Goal: Task Accomplishment & Management: Manage account settings

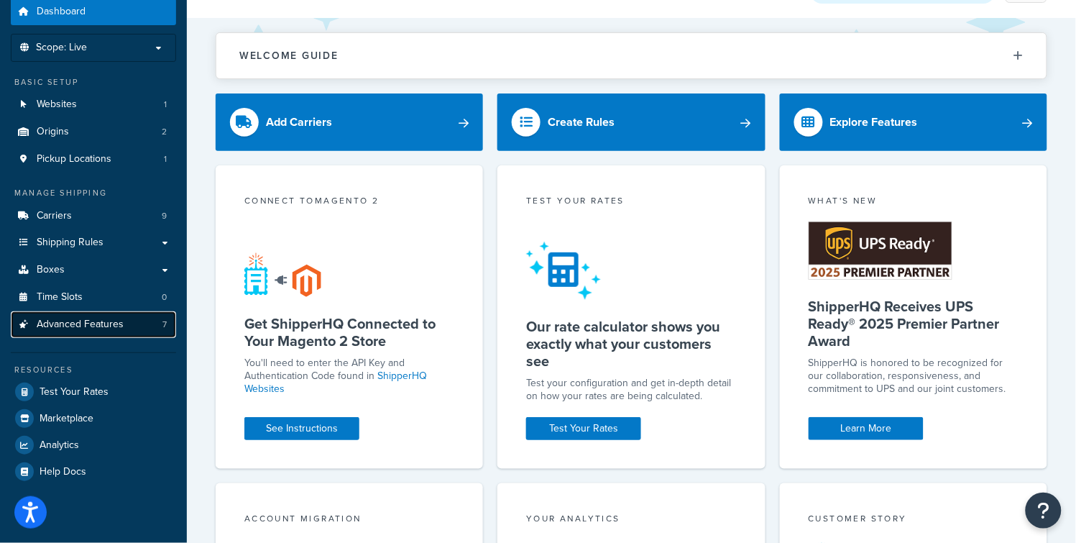
click at [98, 326] on span "Advanced Features" at bounding box center [80, 324] width 87 height 12
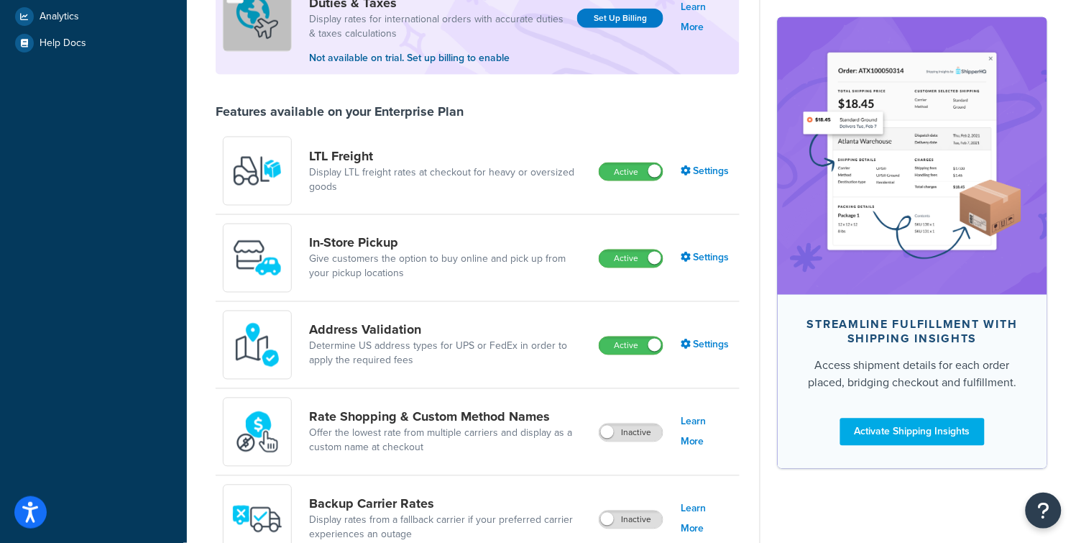
scroll to position [919, 0]
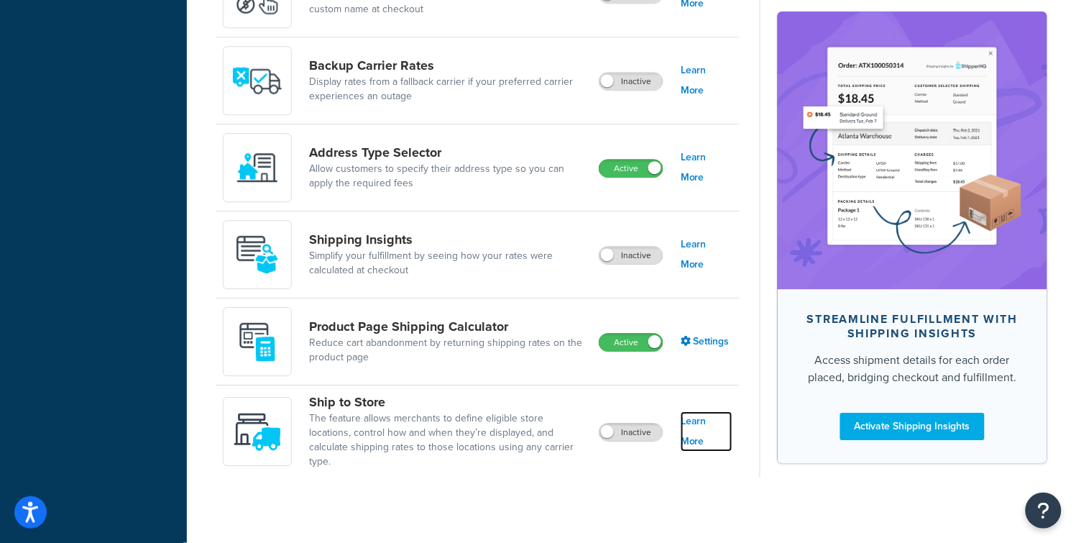
click at [694, 427] on link "Learn More" at bounding box center [707, 431] width 52 height 40
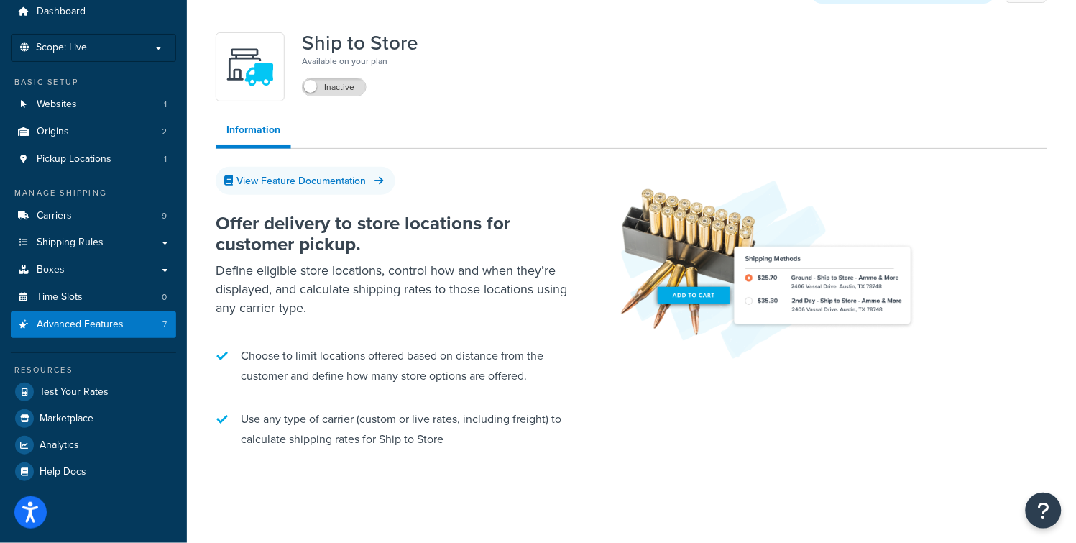
scroll to position [40, 0]
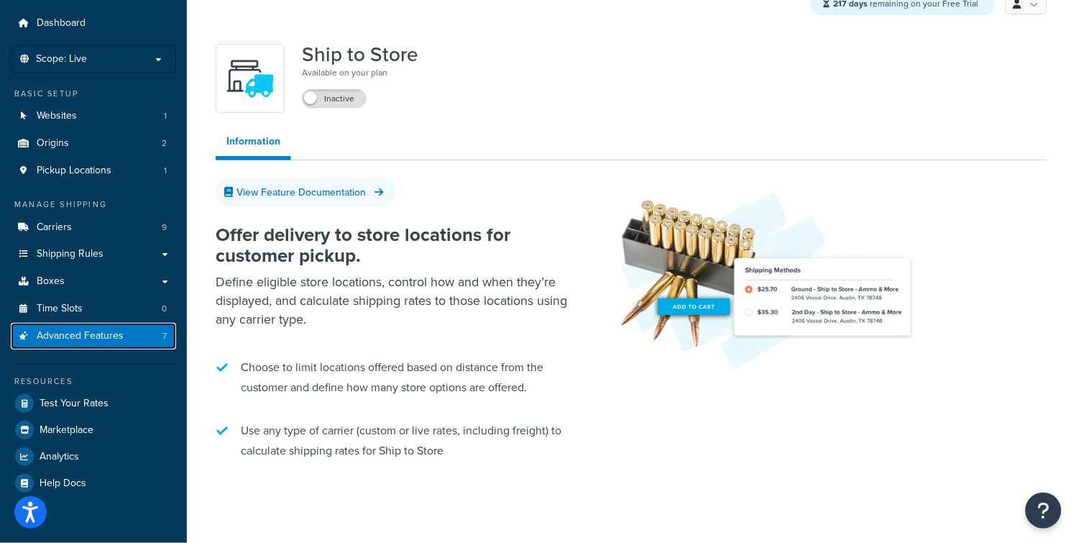
click at [95, 336] on span "Advanced Features" at bounding box center [80, 336] width 87 height 12
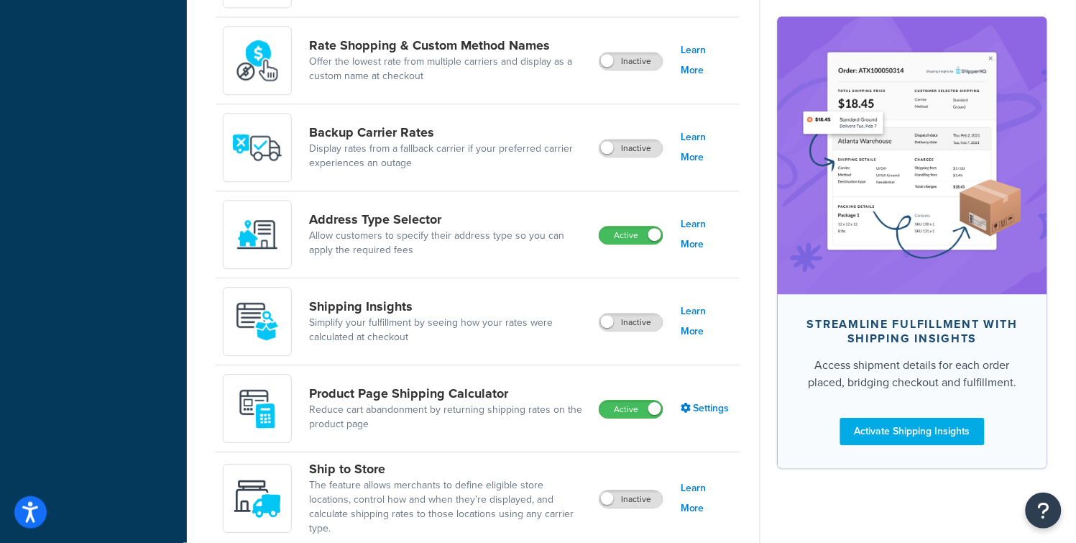
scroll to position [919, 0]
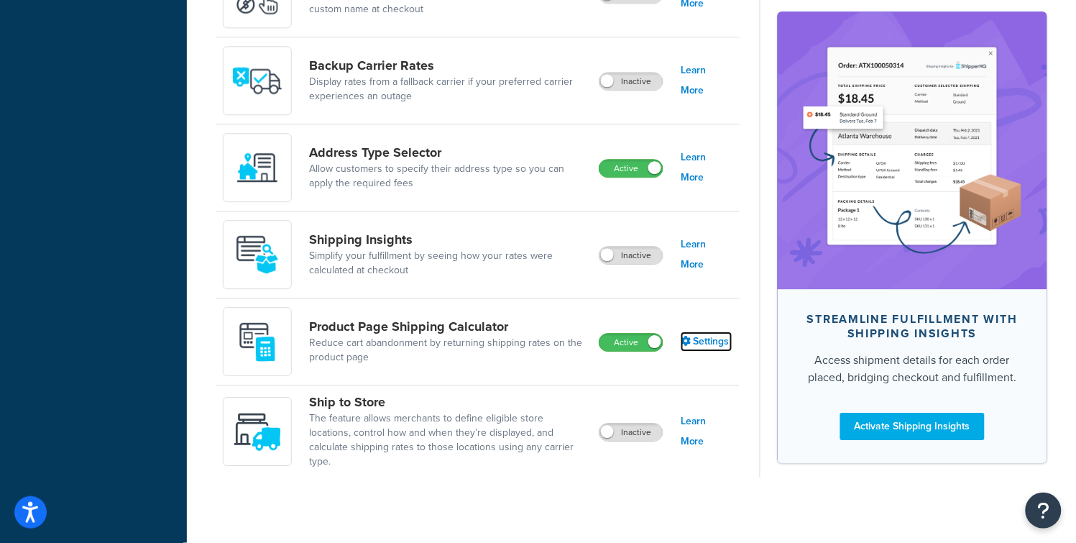
click at [703, 344] on link "Settings" at bounding box center [707, 341] width 52 height 20
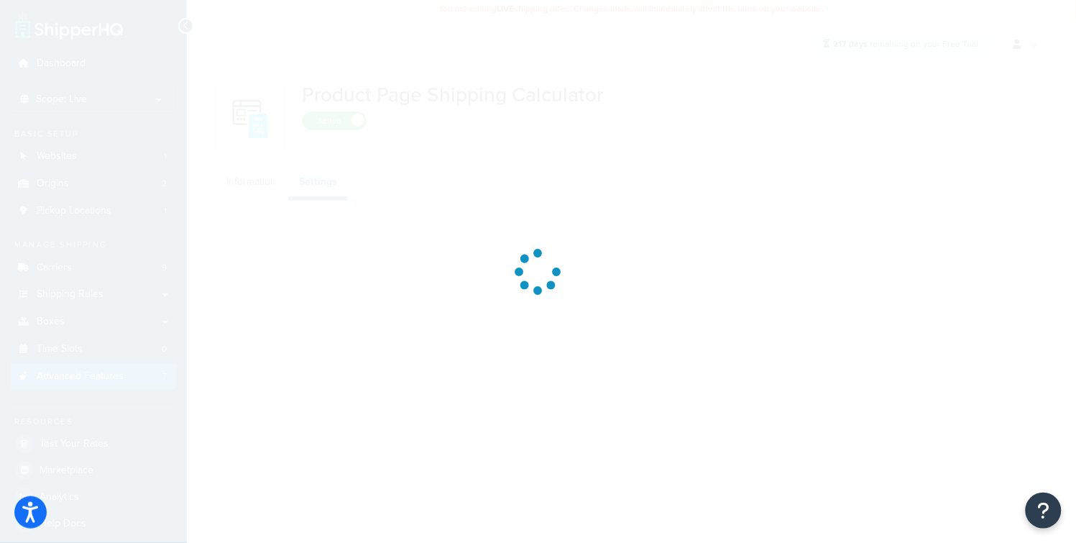
select select "US"
select select "false"
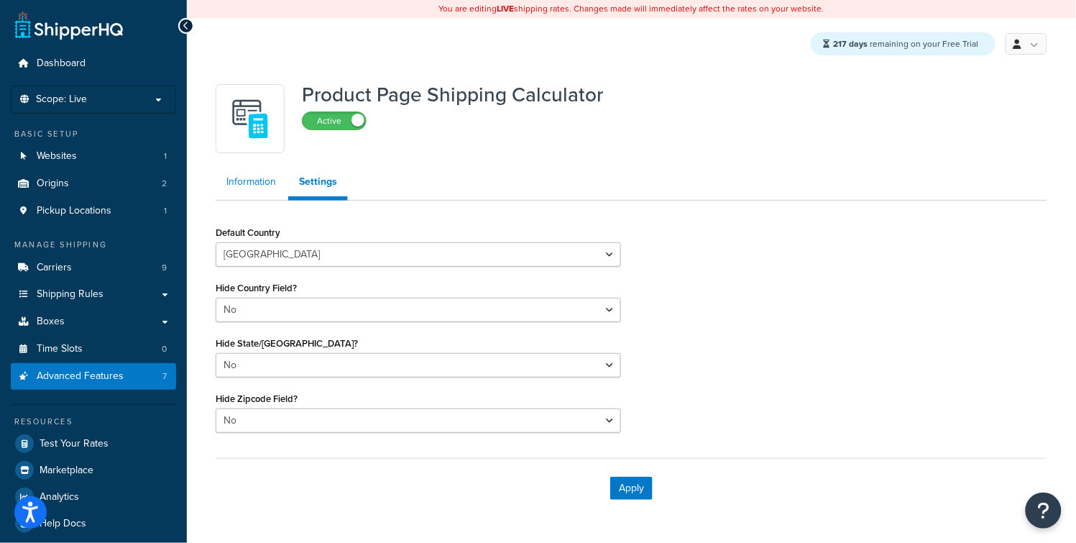
drag, startPoint x: 221, startPoint y: 174, endPoint x: 236, endPoint y: 184, distance: 18.1
click at [221, 174] on link "Information" at bounding box center [251, 181] width 71 height 29
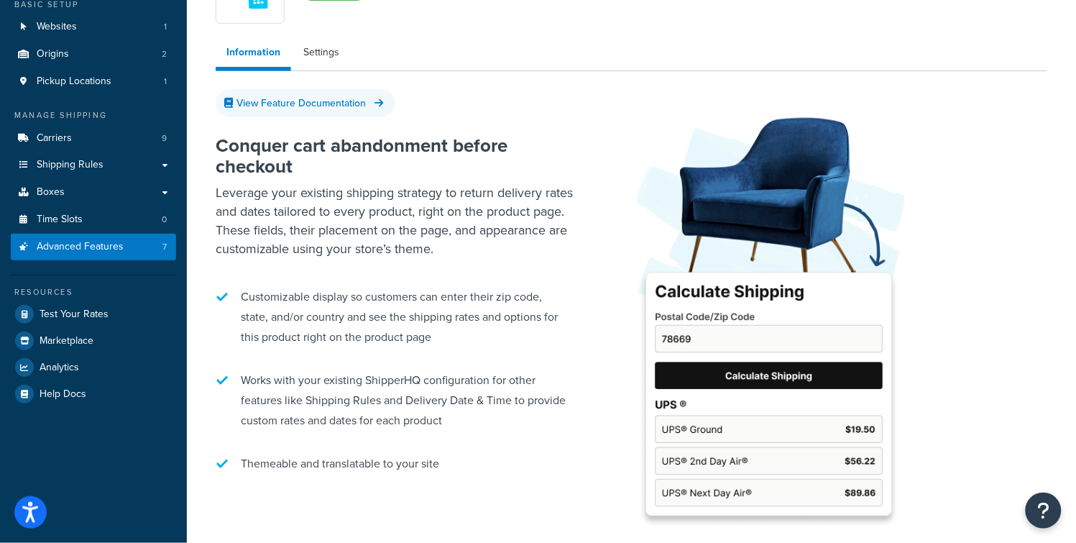
scroll to position [124, 0]
